Goal: Task Accomplishment & Management: Use online tool/utility

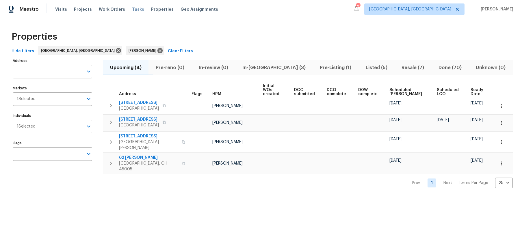
click at [132, 10] on span "Tasks" at bounding box center [138, 9] width 12 height 4
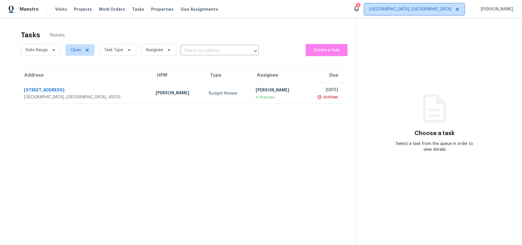
click at [451, 11] on span "Cincinnati, OH" at bounding box center [410, 9] width 82 height 6
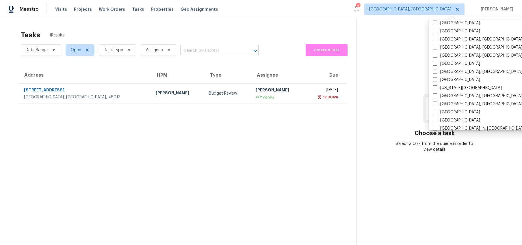
scroll to position [158, 0]
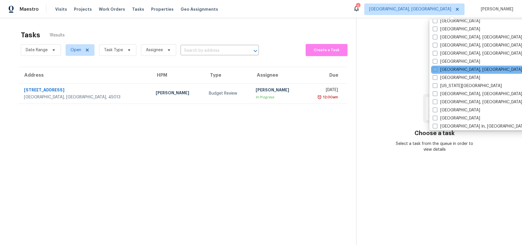
click at [471, 70] on div "[GEOGRAPHIC_DATA], [GEOGRAPHIC_DATA]" at bounding box center [489, 70] width 116 height 8
click at [450, 66] on div "[GEOGRAPHIC_DATA], [GEOGRAPHIC_DATA]" at bounding box center [489, 70] width 116 height 8
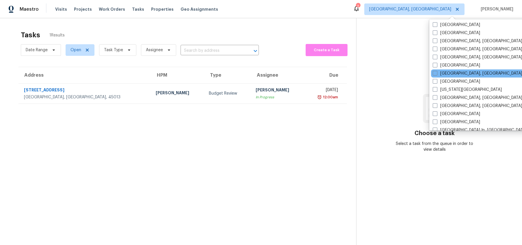
scroll to position [155, 0]
click at [449, 74] on label "[GEOGRAPHIC_DATA], [GEOGRAPHIC_DATA]" at bounding box center [478, 73] width 90 height 6
click at [436, 74] on input "[GEOGRAPHIC_DATA], [GEOGRAPHIC_DATA]" at bounding box center [435, 72] width 4 height 4
checkbox input "true"
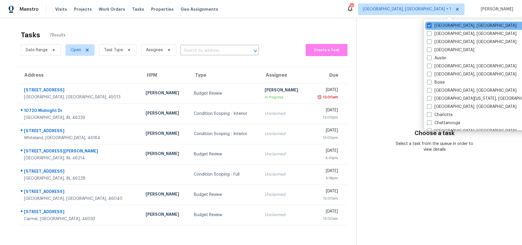
click at [432, 22] on div "Cincinnati, OH" at bounding box center [483, 26] width 116 height 8
click at [432, 25] on label "Cincinnati, OH" at bounding box center [472, 26] width 90 height 6
click at [431, 25] on input "Cincinnati, OH" at bounding box center [429, 25] width 4 height 4
checkbox input "false"
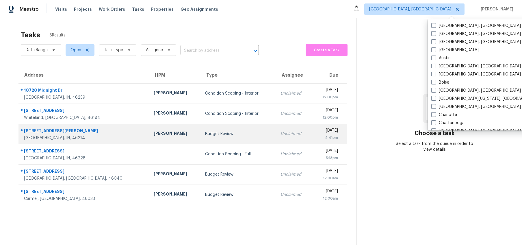
click at [205, 132] on div "Budget Review" at bounding box center [238, 134] width 66 height 6
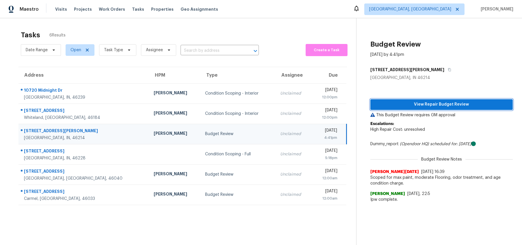
click at [430, 105] on span "View Repair Budget Review" at bounding box center [441, 104] width 133 height 7
click at [445, 101] on span "View Repair Budget Review" at bounding box center [441, 104] width 133 height 7
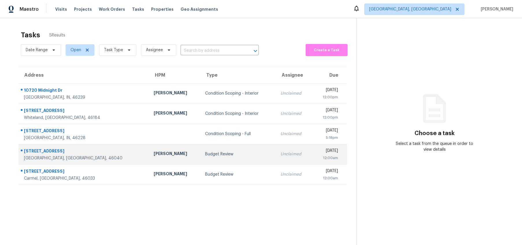
click at [41, 154] on div "[STREET_ADDRESS]" at bounding box center [84, 151] width 120 height 7
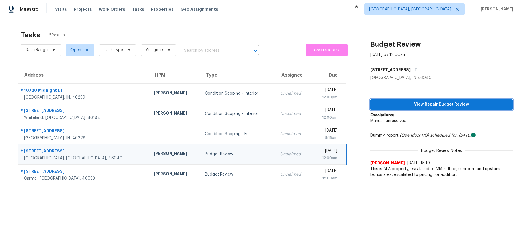
click at [433, 101] on span "View Repair Budget Review" at bounding box center [441, 104] width 133 height 7
